Goal: Task Accomplishment & Management: Use online tool/utility

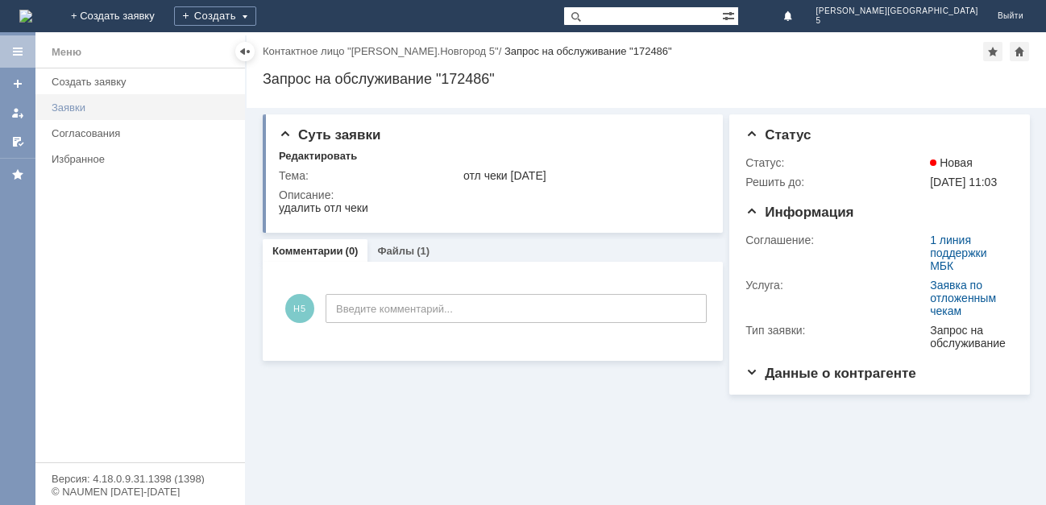
click at [64, 102] on div "Заявки" at bounding box center [144, 108] width 184 height 12
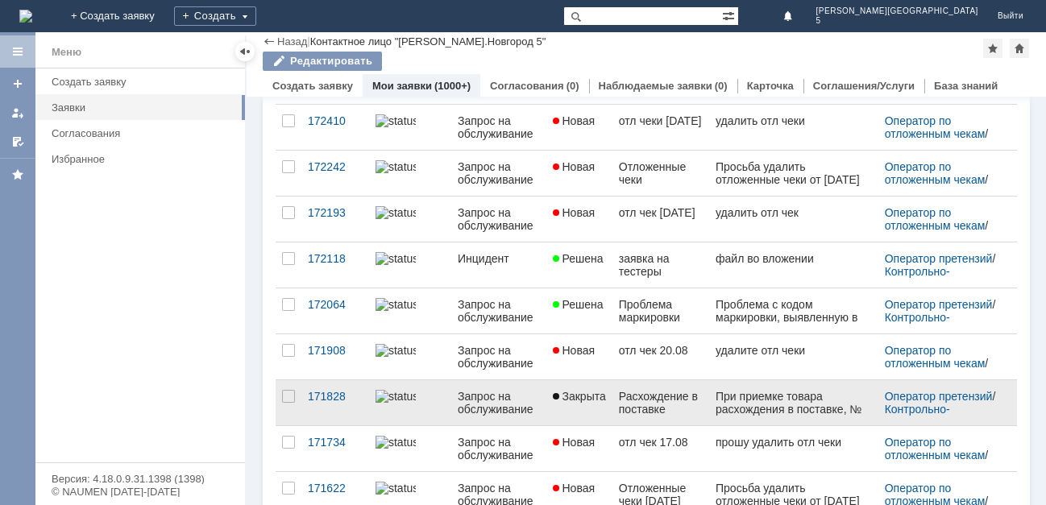
scroll to position [161, 0]
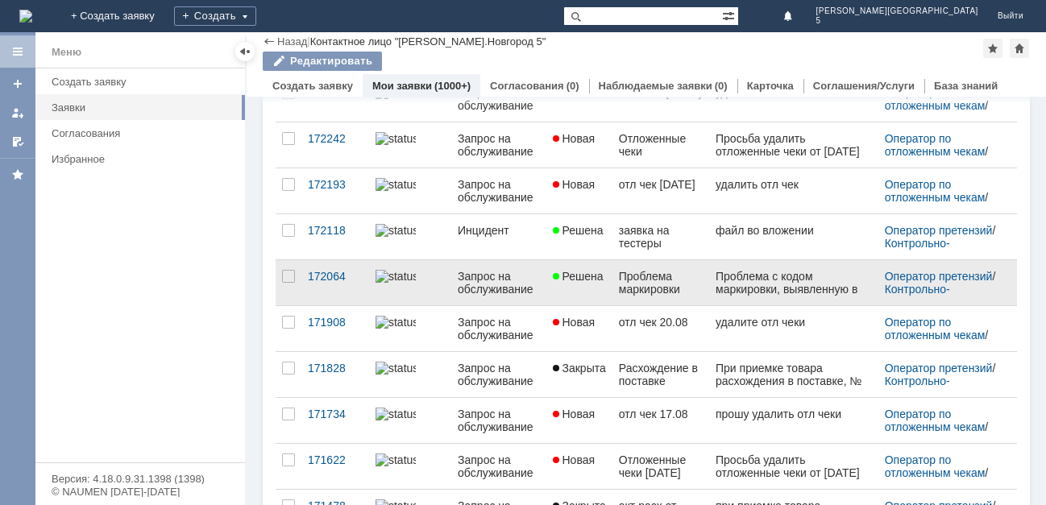
click at [638, 282] on div "Проблема маркировки парфюма" at bounding box center [661, 283] width 84 height 26
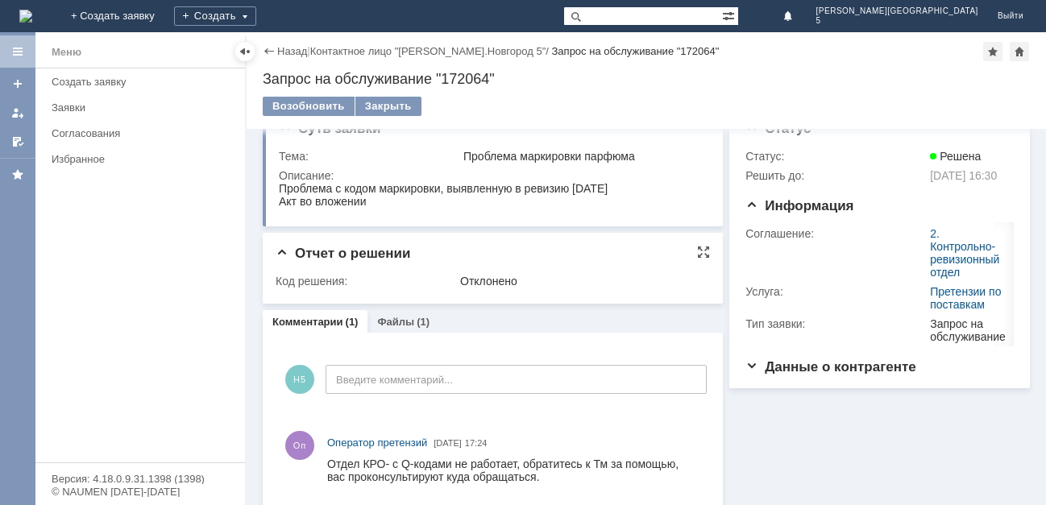
scroll to position [42, 0]
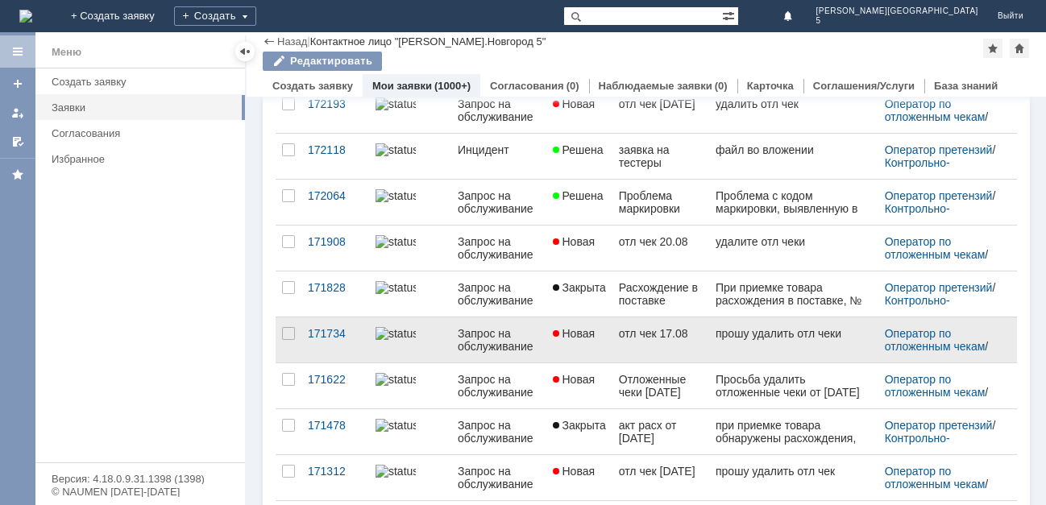
scroll to position [322, 0]
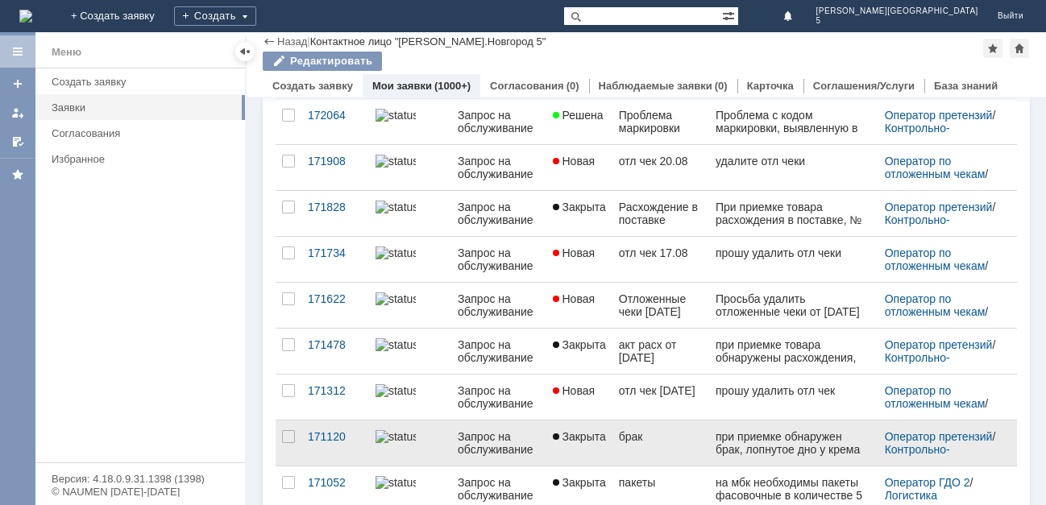
click at [494, 431] on div "Запрос на обслуживание" at bounding box center [498, 443] width 81 height 26
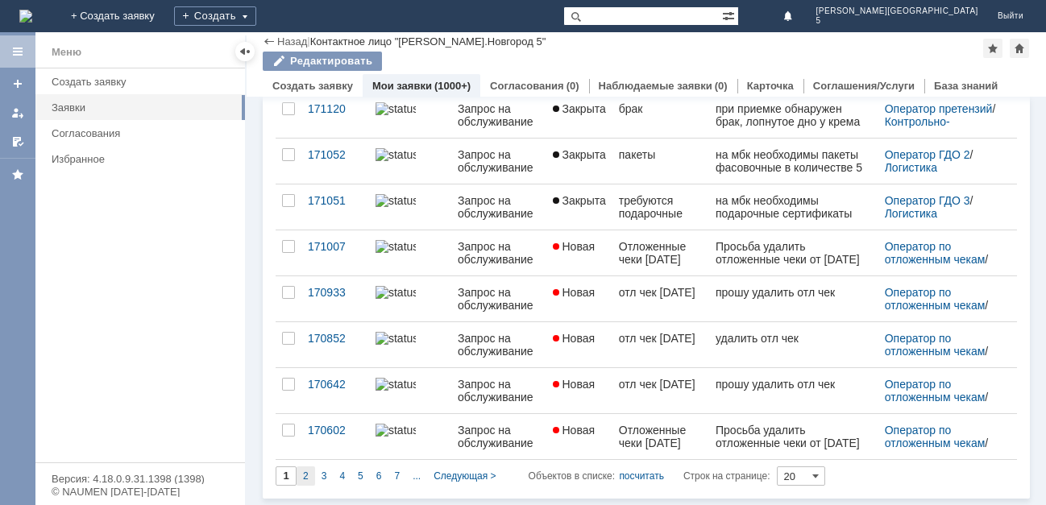
click at [305, 476] on span "2" at bounding box center [306, 476] width 6 height 11
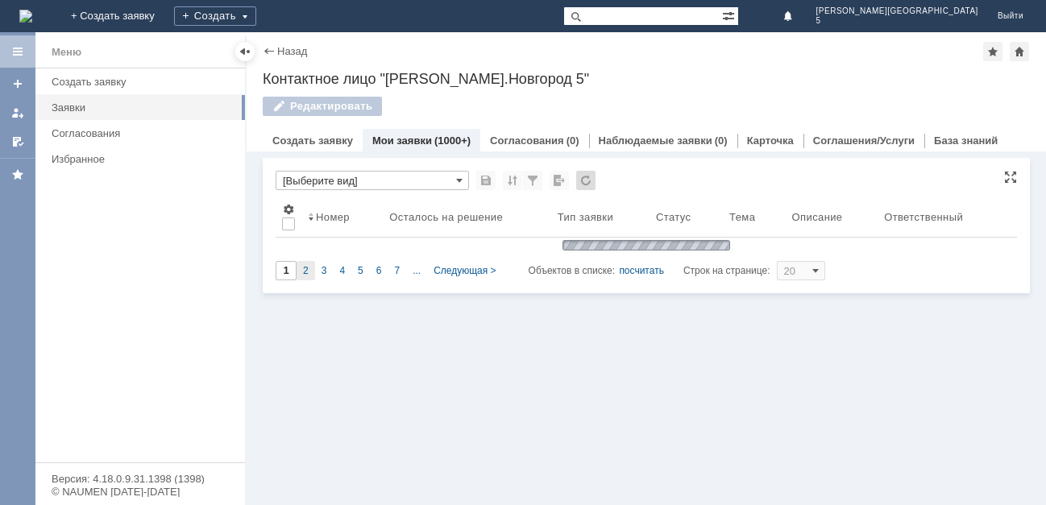
type input "2"
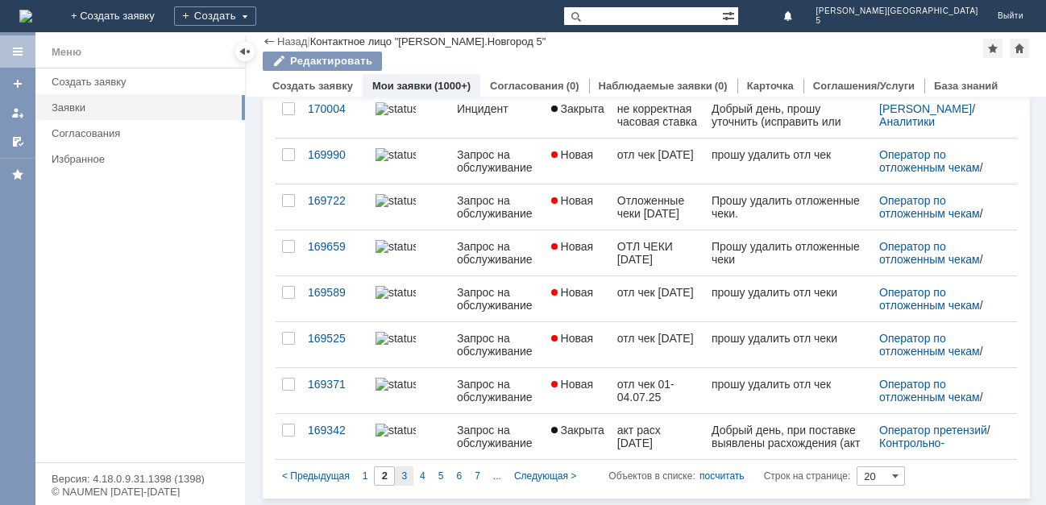
click at [403, 478] on span "3" at bounding box center [404, 476] width 6 height 11
type input "3"
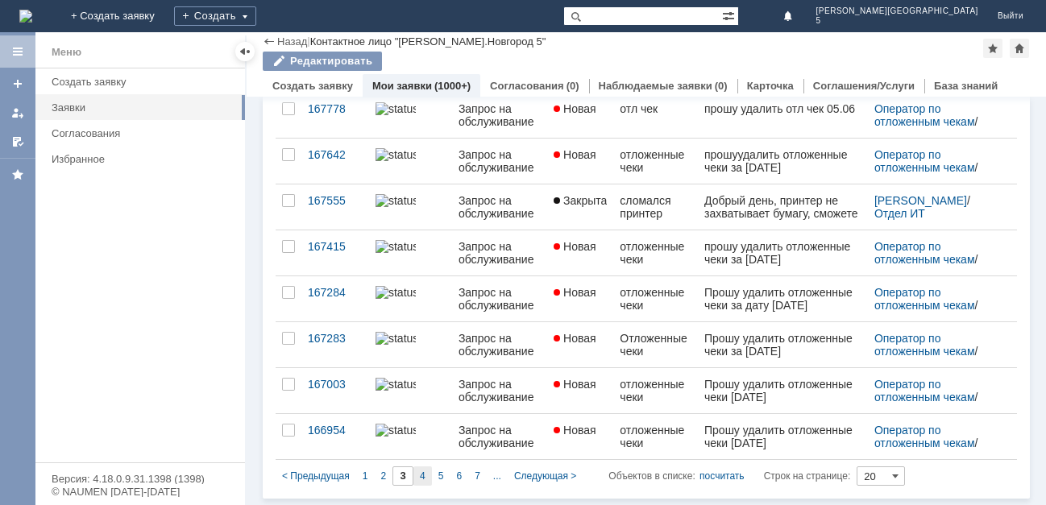
click at [420, 477] on span "4" at bounding box center [423, 476] width 6 height 11
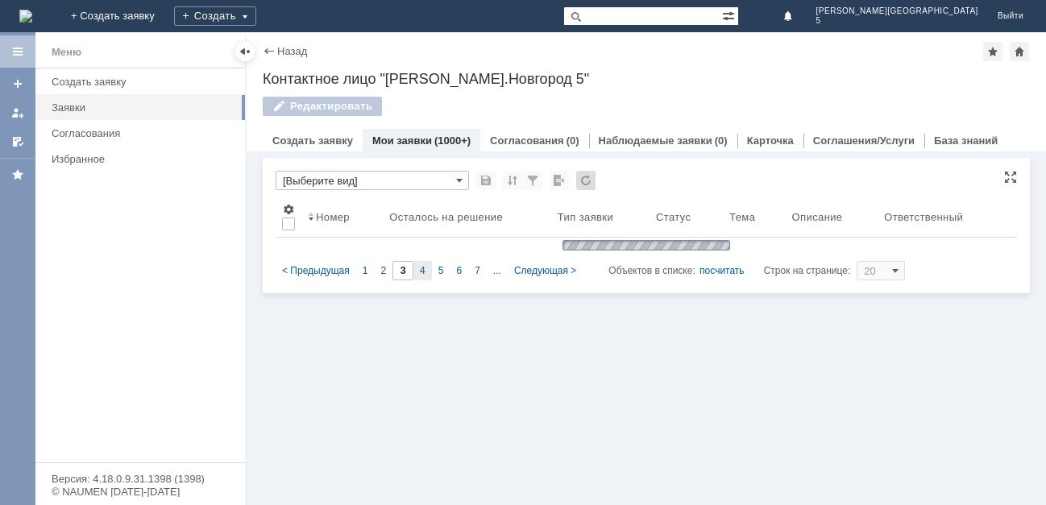
type input "4"
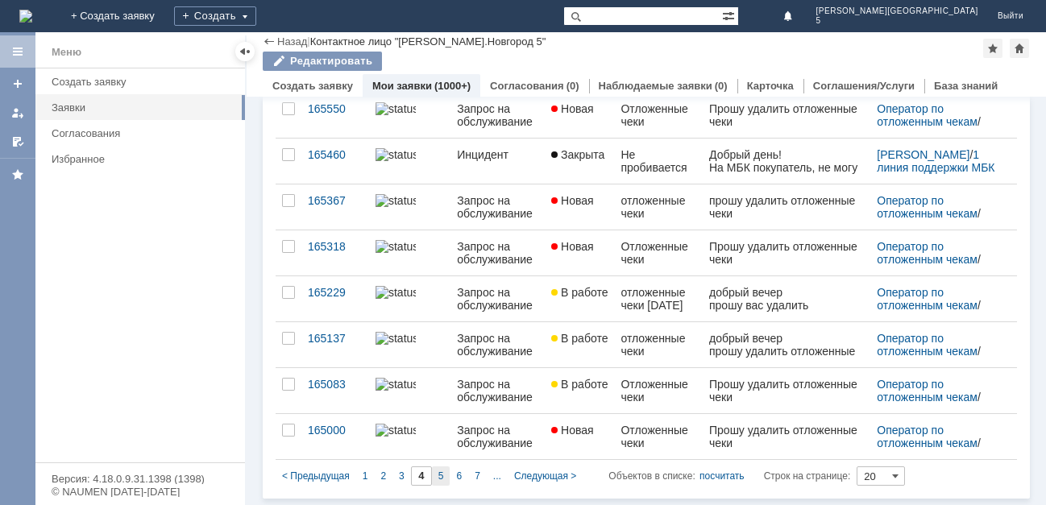
click at [439, 475] on span "5" at bounding box center [441, 476] width 6 height 11
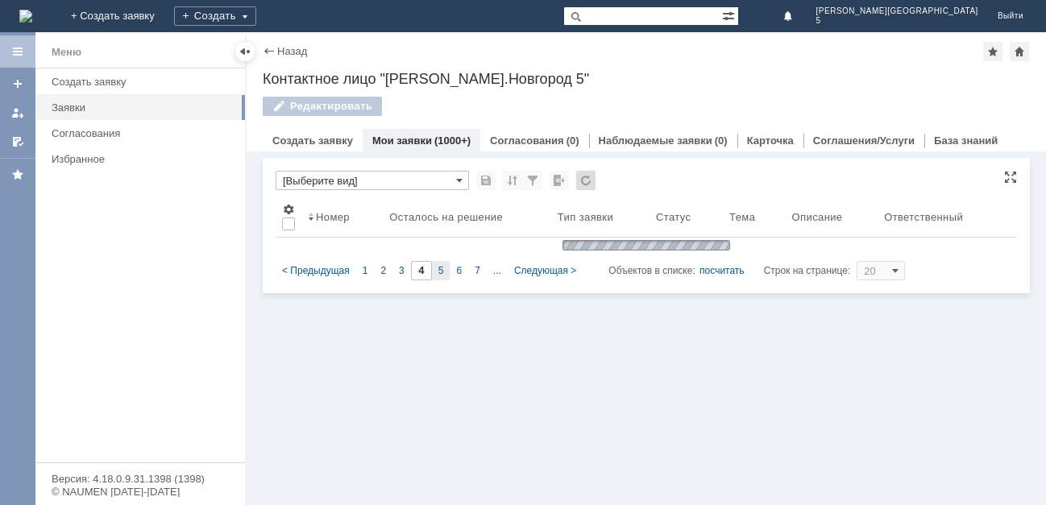
type input "5"
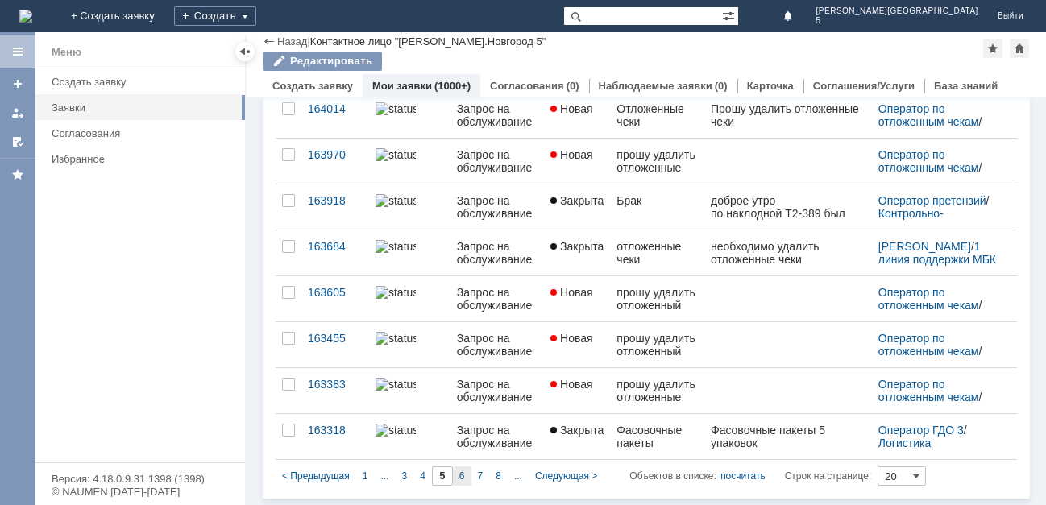
click at [459, 477] on span "6" at bounding box center [462, 476] width 6 height 11
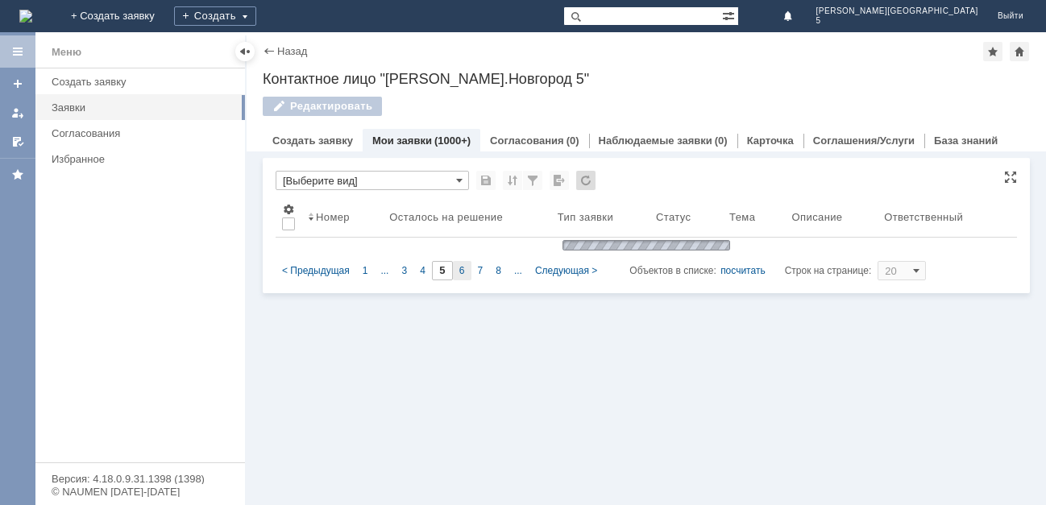
type input "6"
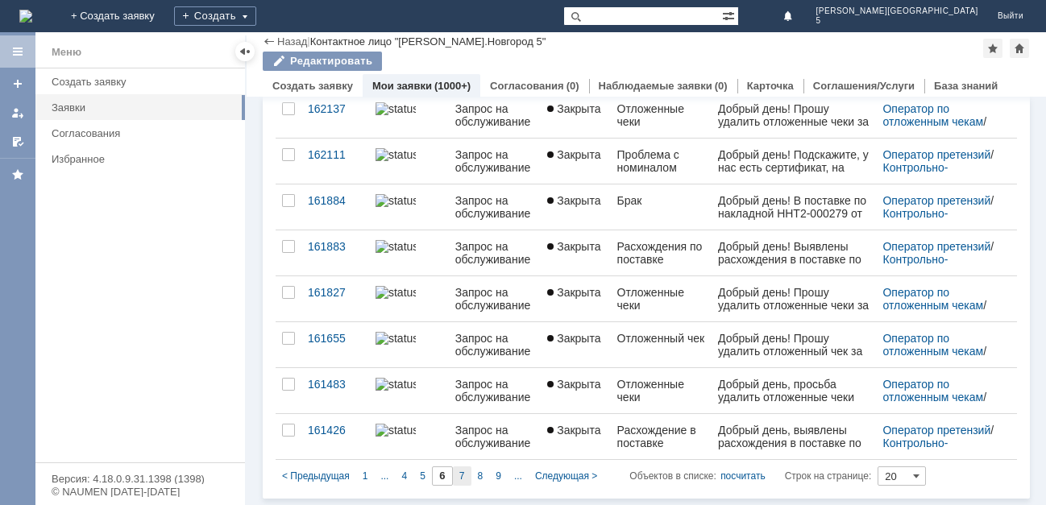
click at [459, 477] on span "7" at bounding box center [462, 476] width 6 height 11
type input "7"
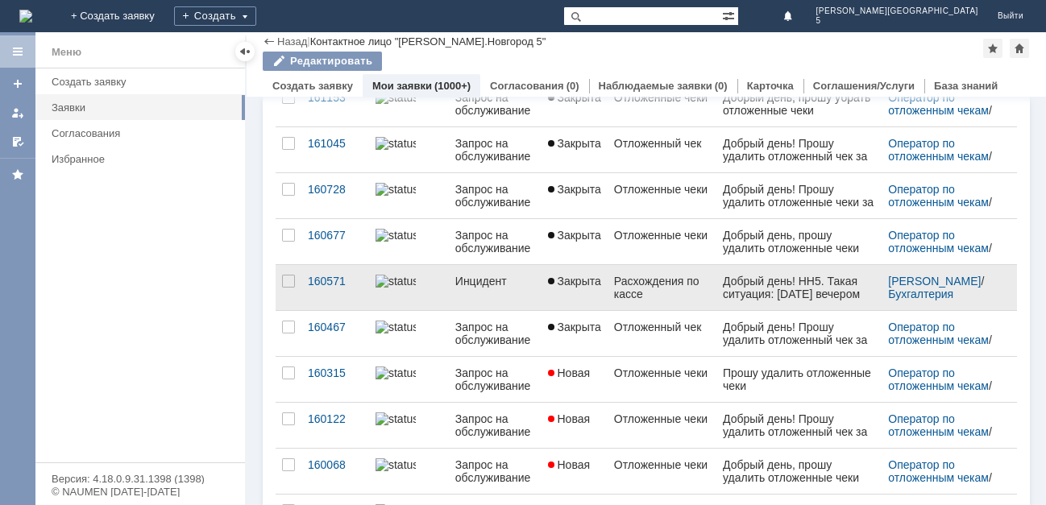
click at [568, 274] on link "Закрыта" at bounding box center [575, 287] width 66 height 45
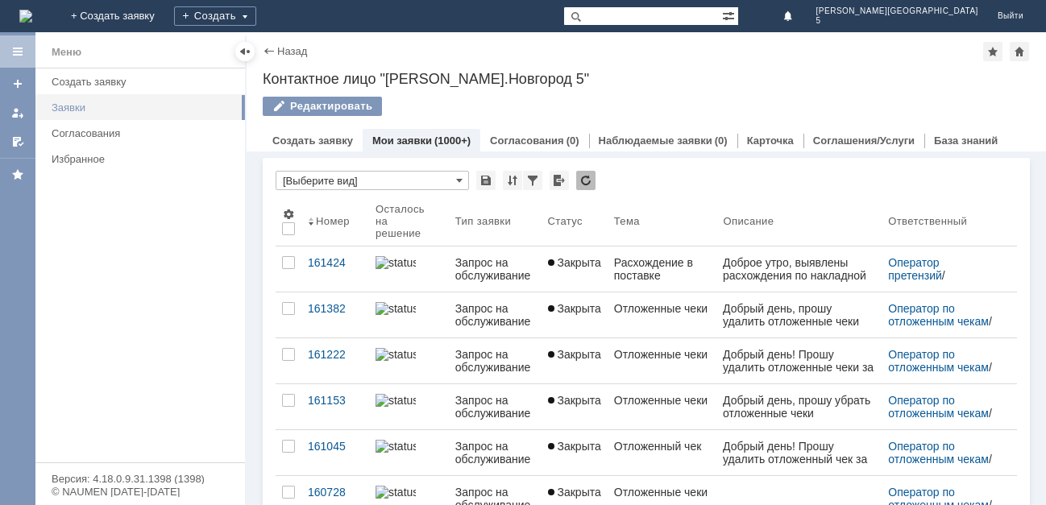
click at [76, 105] on div "Заявки" at bounding box center [144, 108] width 184 height 12
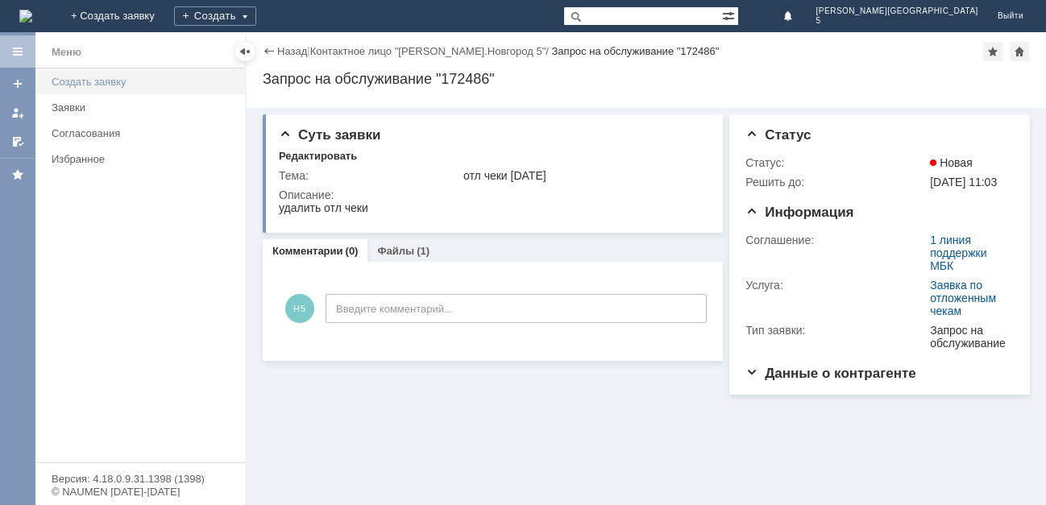
click at [88, 83] on div "Создать заявку" at bounding box center [144, 82] width 184 height 12
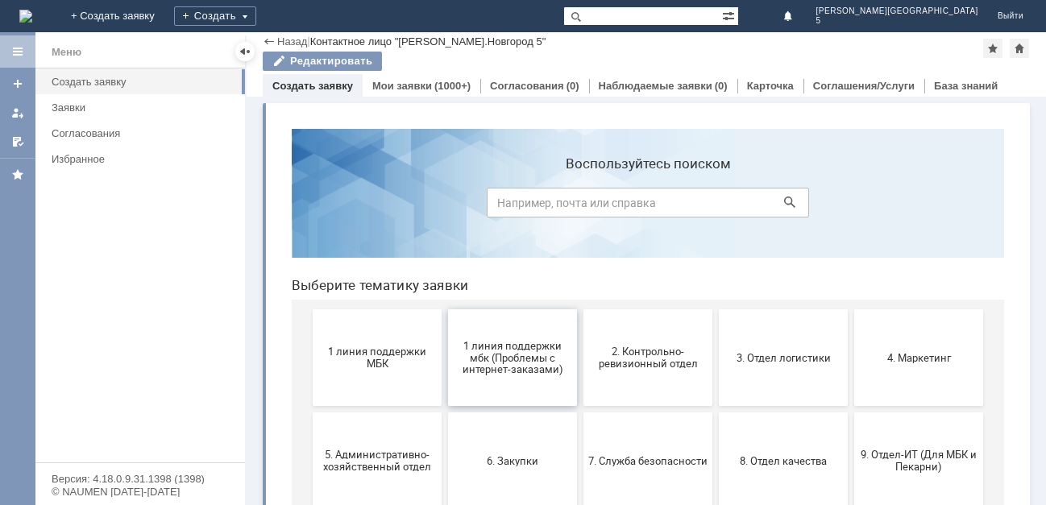
scroll to position [161, 0]
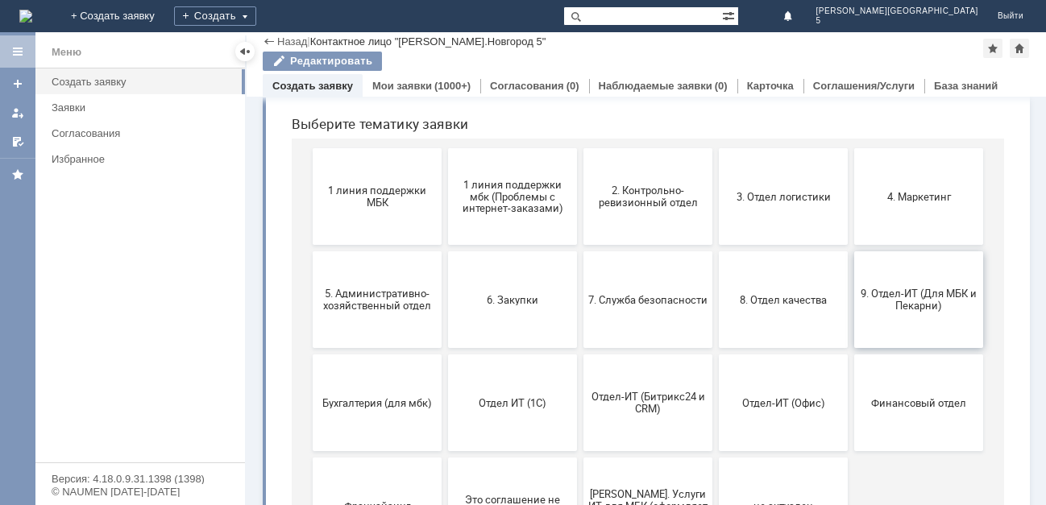
click at [892, 295] on span "9. Отдел-ИТ (Для МБК и Пекарни)" at bounding box center [918, 300] width 119 height 24
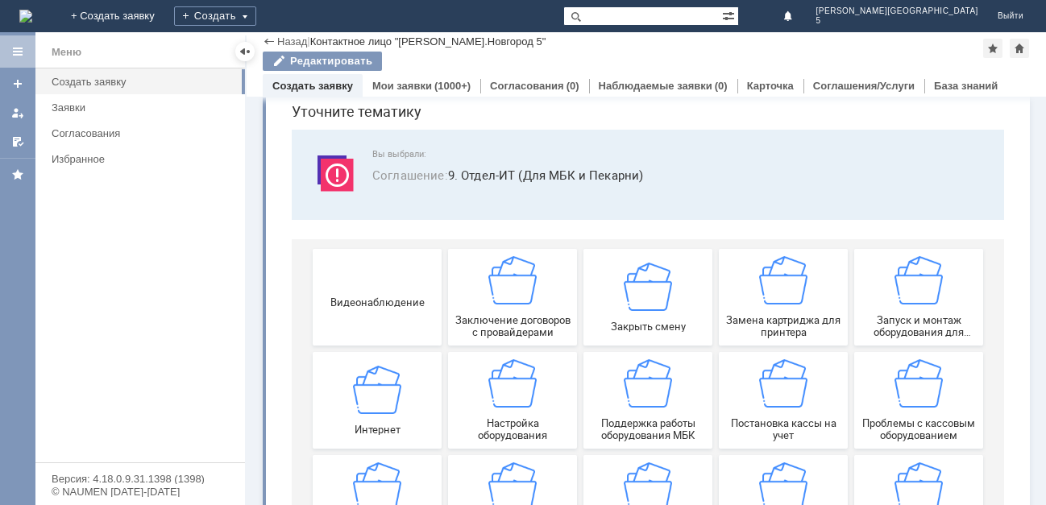
scroll to position [81, 0]
